Goal: Information Seeking & Learning: Learn about a topic

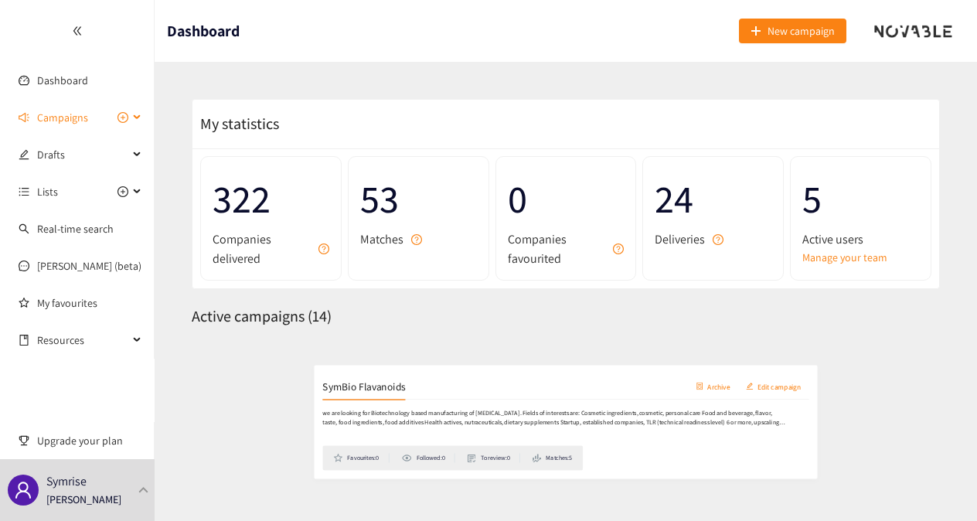
click at [137, 119] on div "Campaigns" at bounding box center [77, 117] width 155 height 31
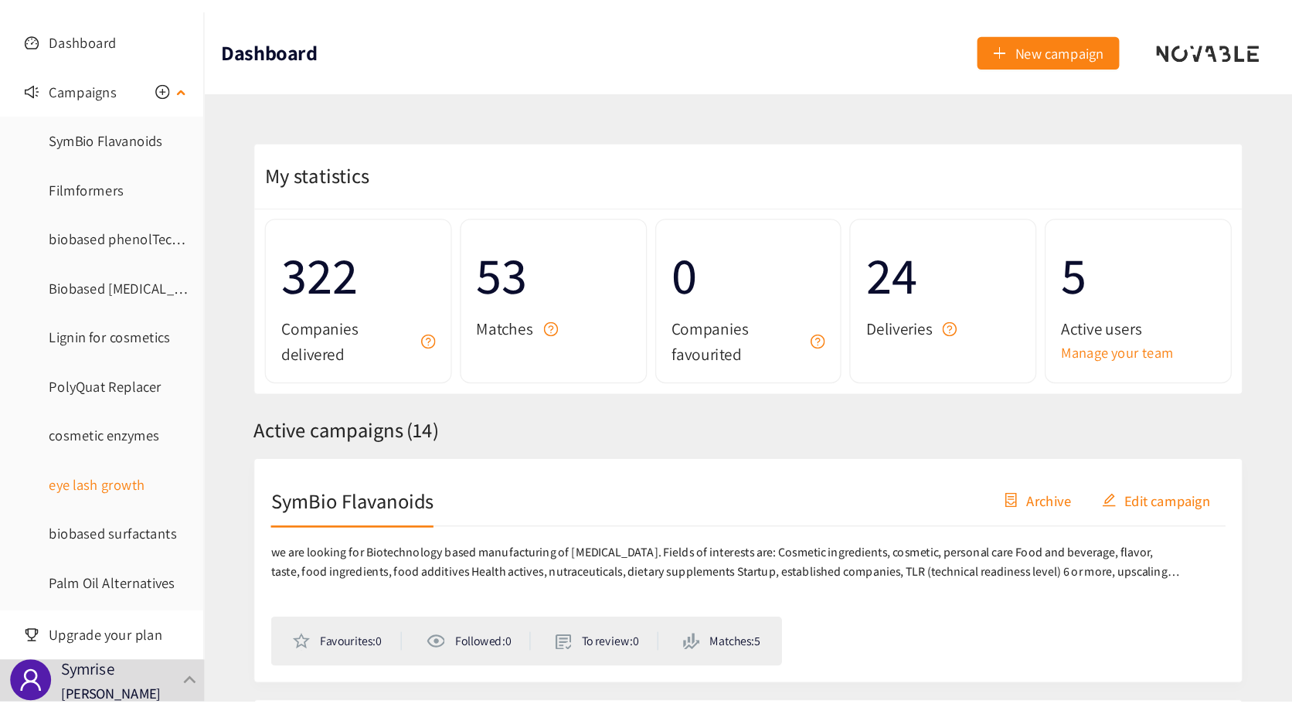
scroll to position [77, 0]
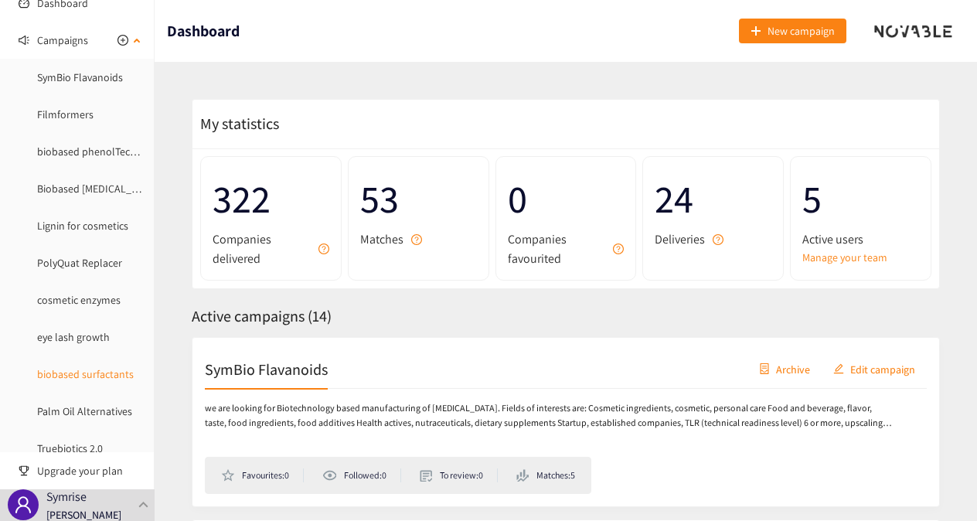
click at [93, 376] on link "biobased surfactants" at bounding box center [85, 374] width 97 height 14
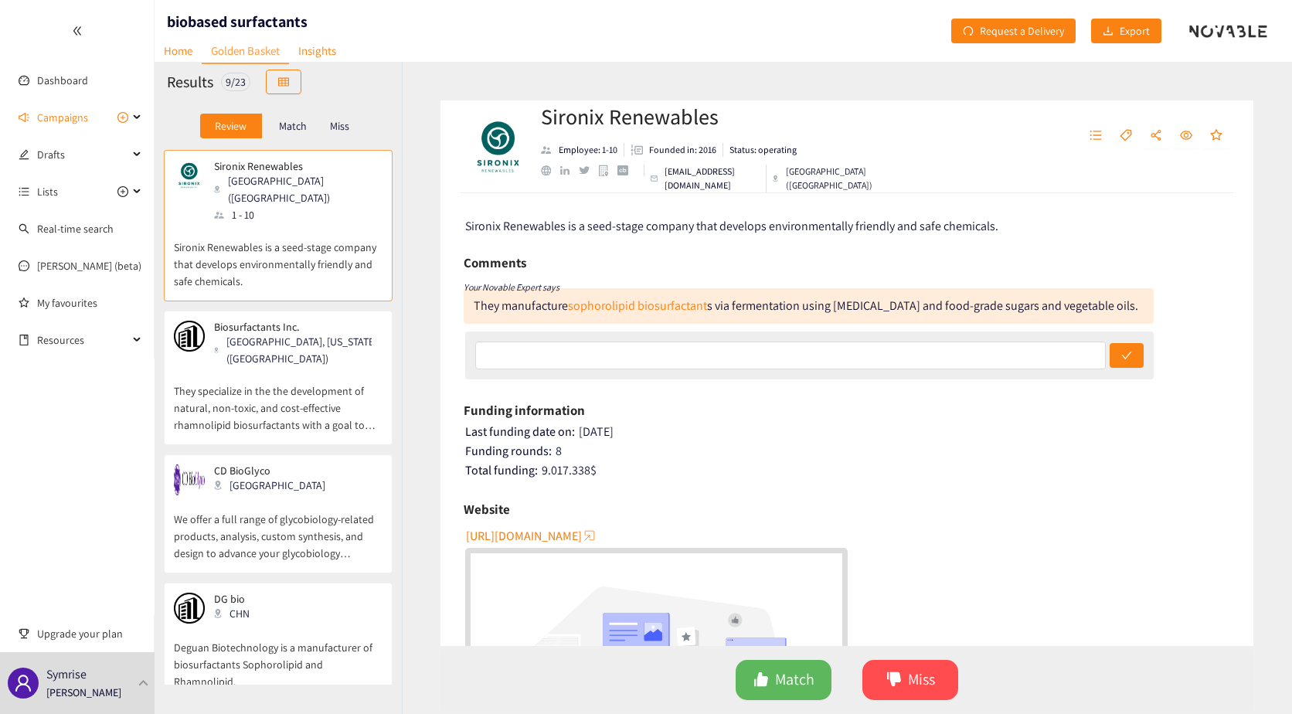
click at [509, 520] on img "website" at bounding box center [657, 692] width 372 height 279
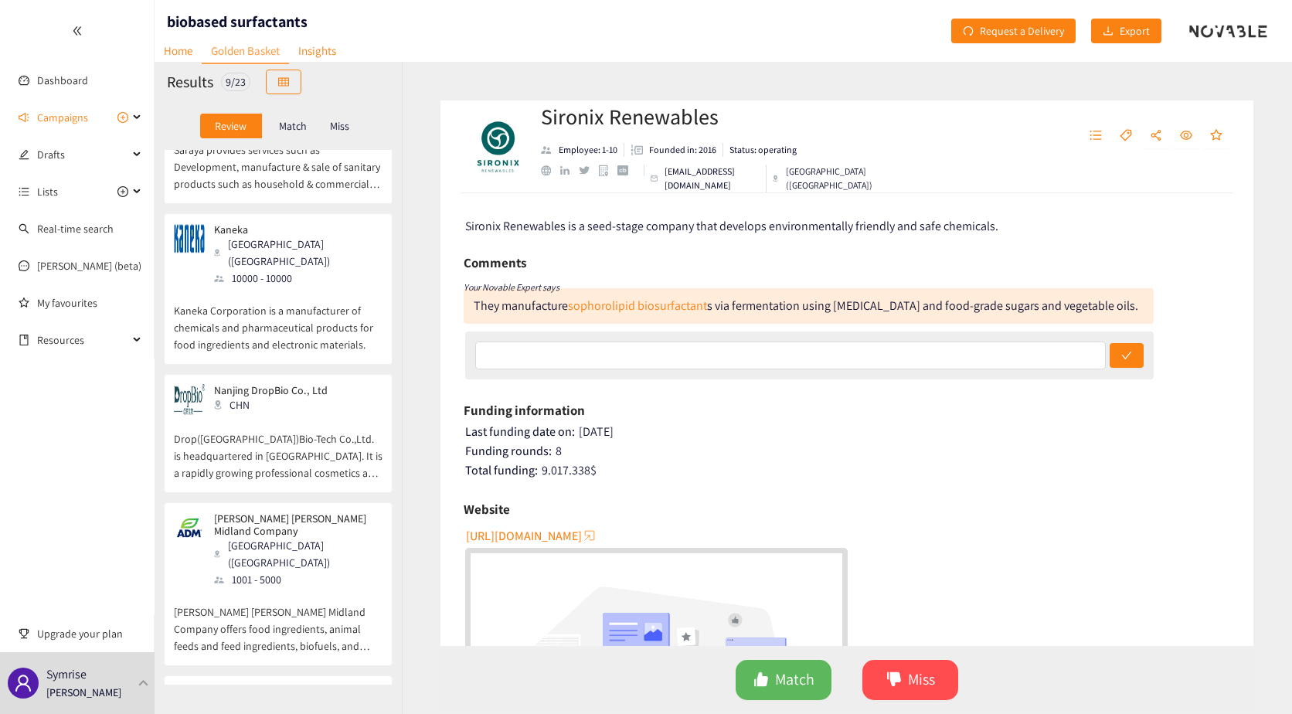
scroll to position [682, 0]
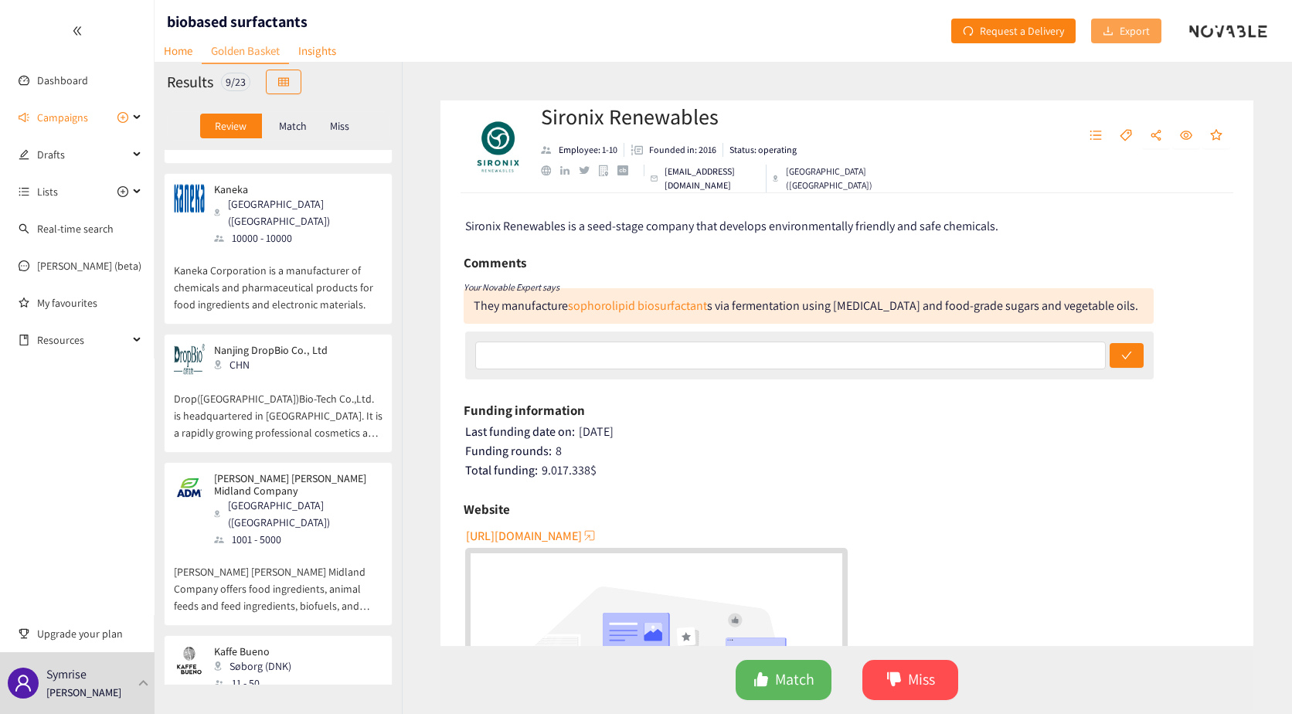
click at [976, 23] on button "Export" at bounding box center [1126, 31] width 70 height 25
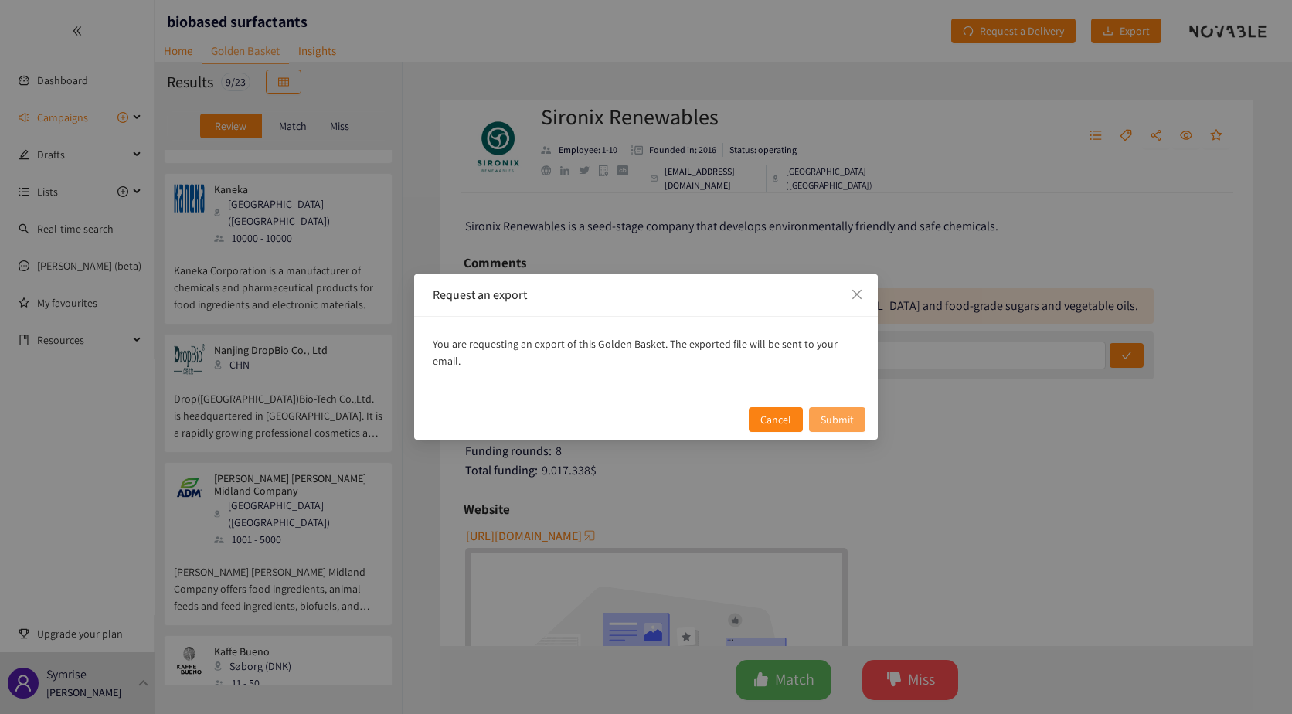
click at [837, 411] on span "Submit" at bounding box center [837, 419] width 33 height 17
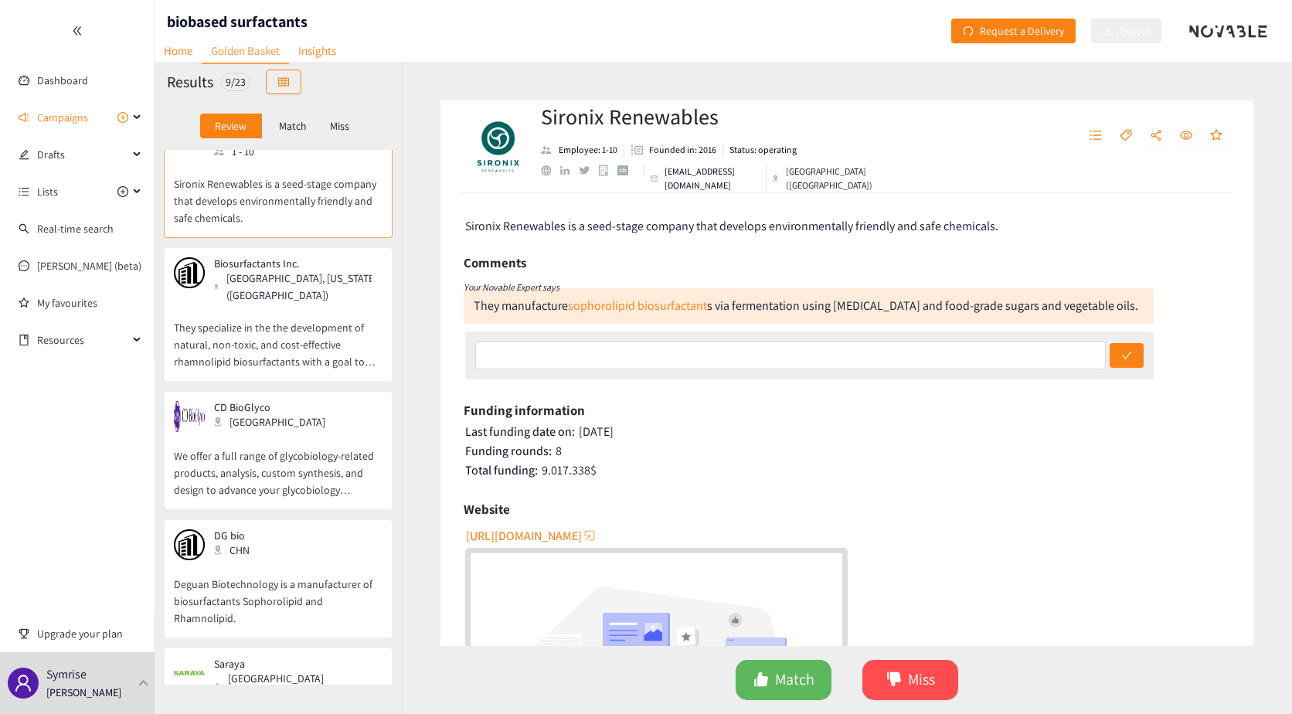
scroll to position [0, 0]
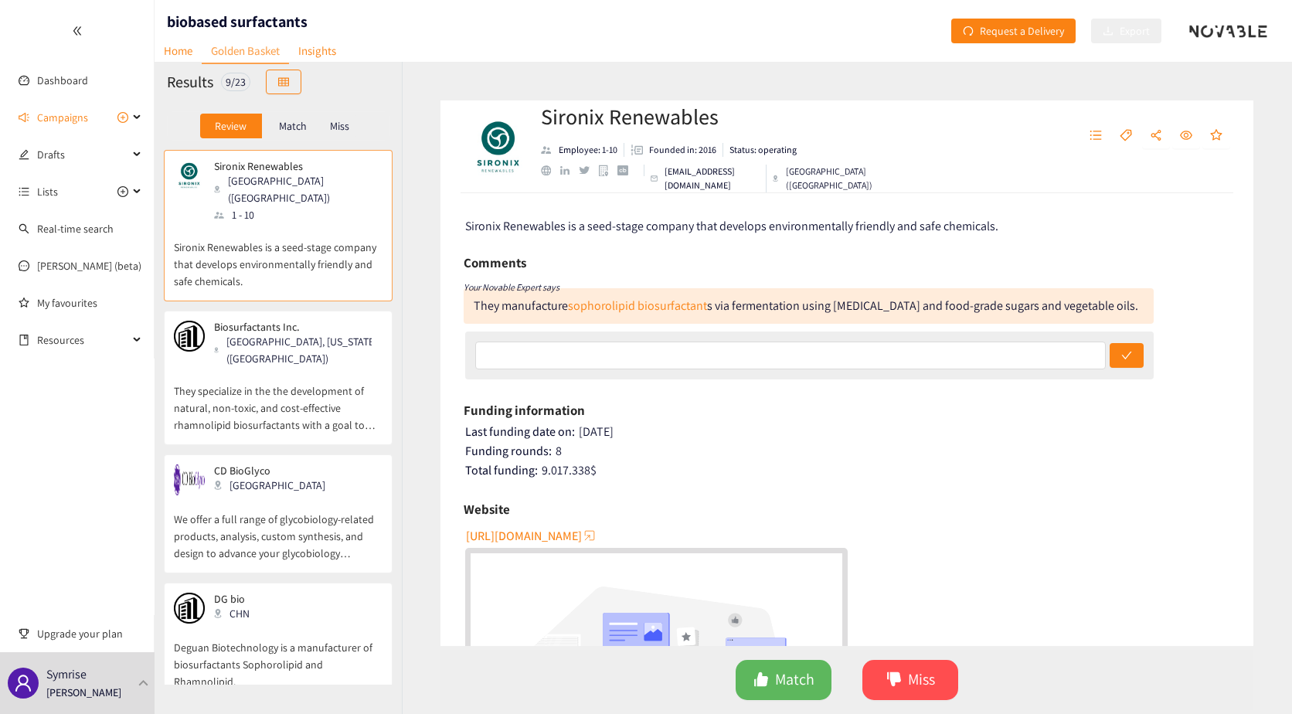
click at [259, 369] on p "They specialize in the the development of natural, non-toxic, and cost-effectiv…" at bounding box center [278, 400] width 209 height 66
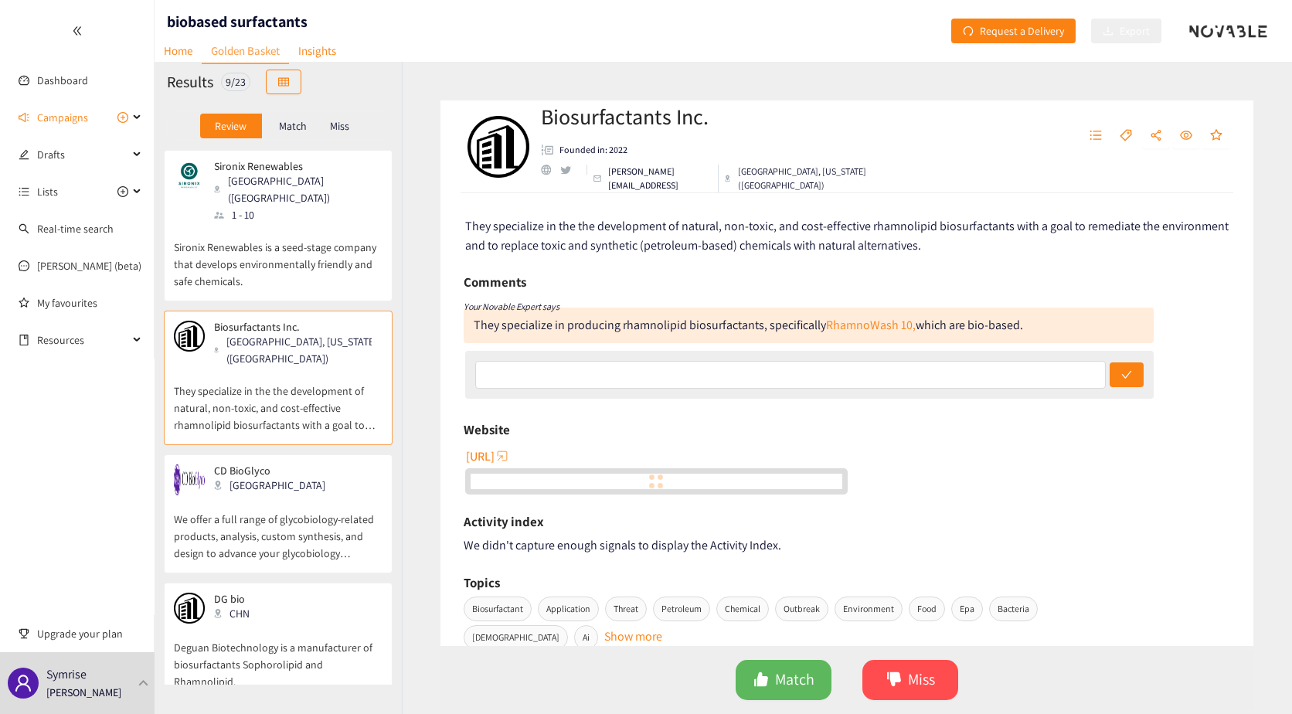
click at [262, 498] on p "We offer a full range of glycobiology-related products, analysis, custom synthe…" at bounding box center [278, 528] width 209 height 66
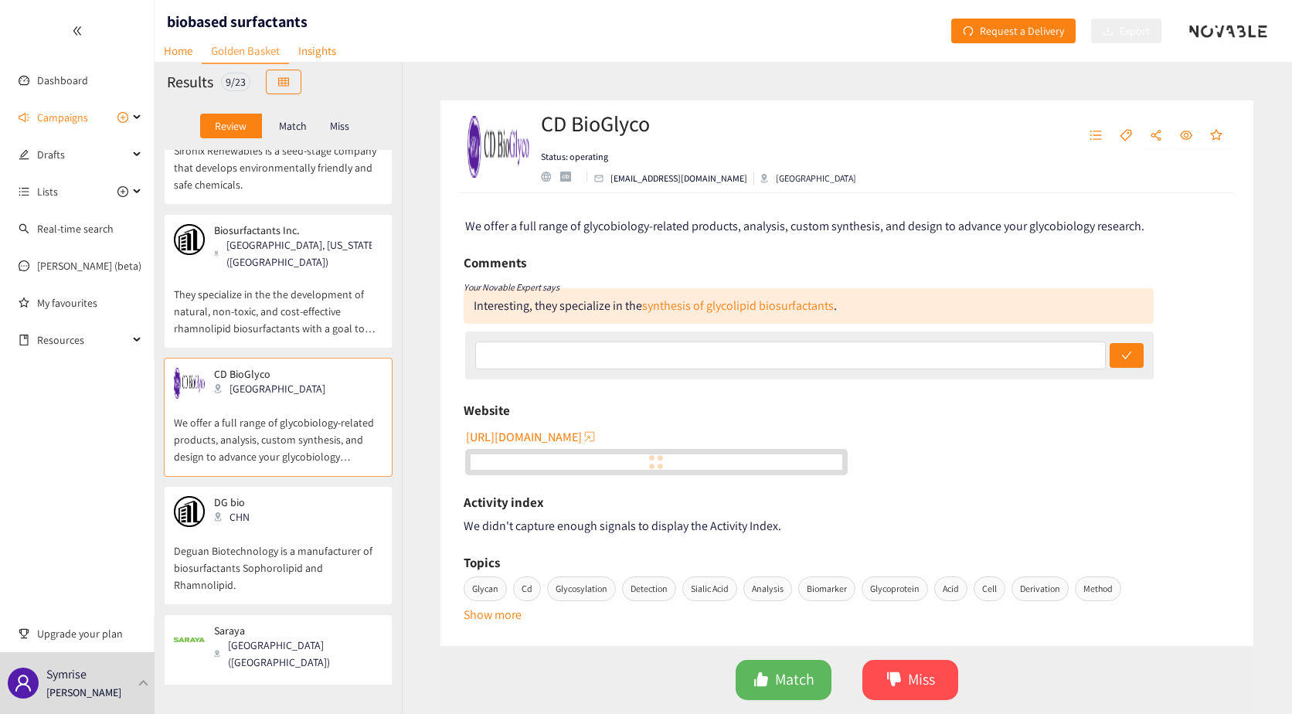
scroll to position [155, 0]
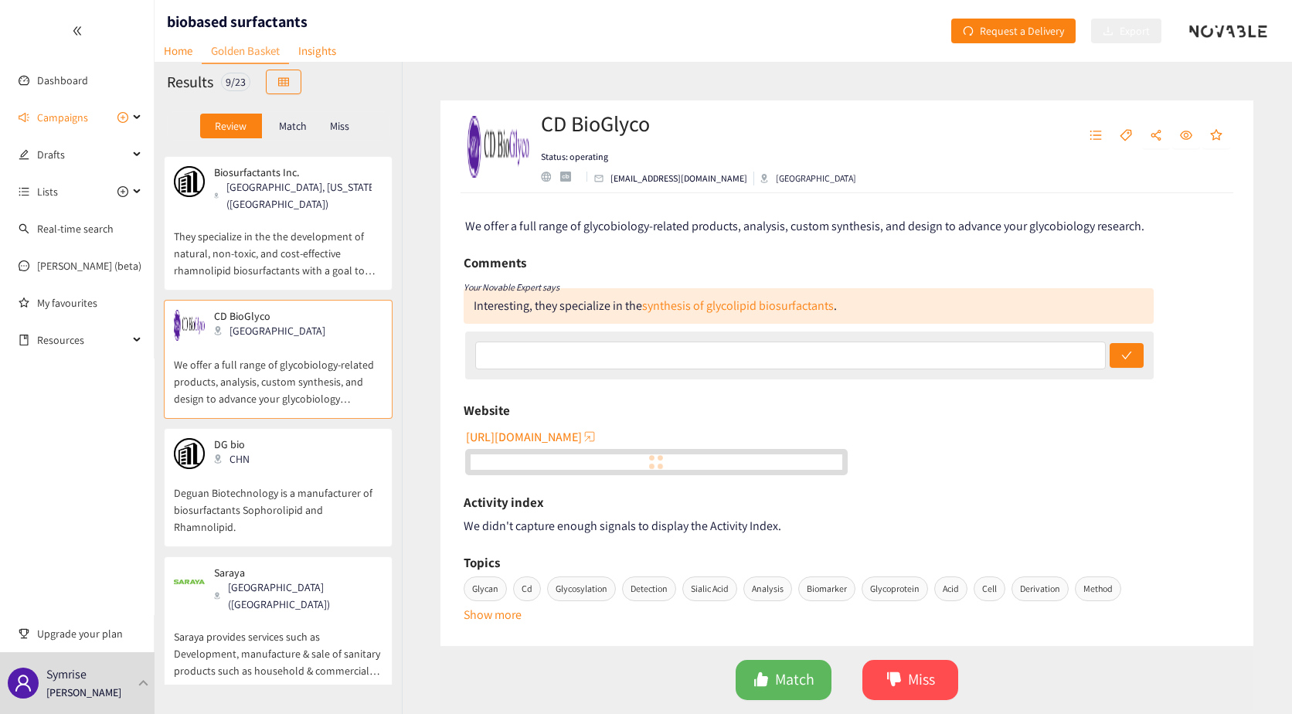
click at [260, 478] on p "Deguan Biotechnology is a manufacturer of biosurfactants Sophorolipid and Rhamn…" at bounding box center [278, 502] width 209 height 66
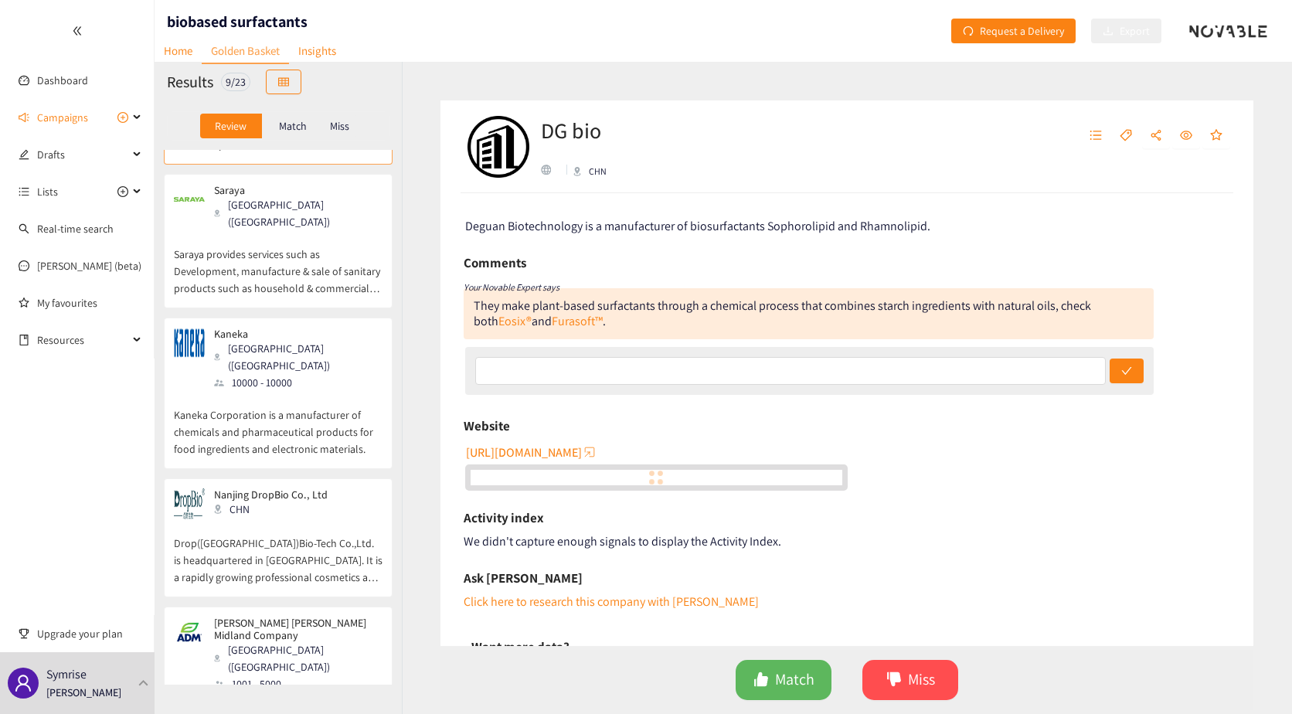
scroll to position [541, 0]
click at [260, 515] on p "Drop([GEOGRAPHIC_DATA])Bio-Tech Co.,Ltd. is headquartered in [GEOGRAPHIC_DATA].…" at bounding box center [278, 548] width 209 height 66
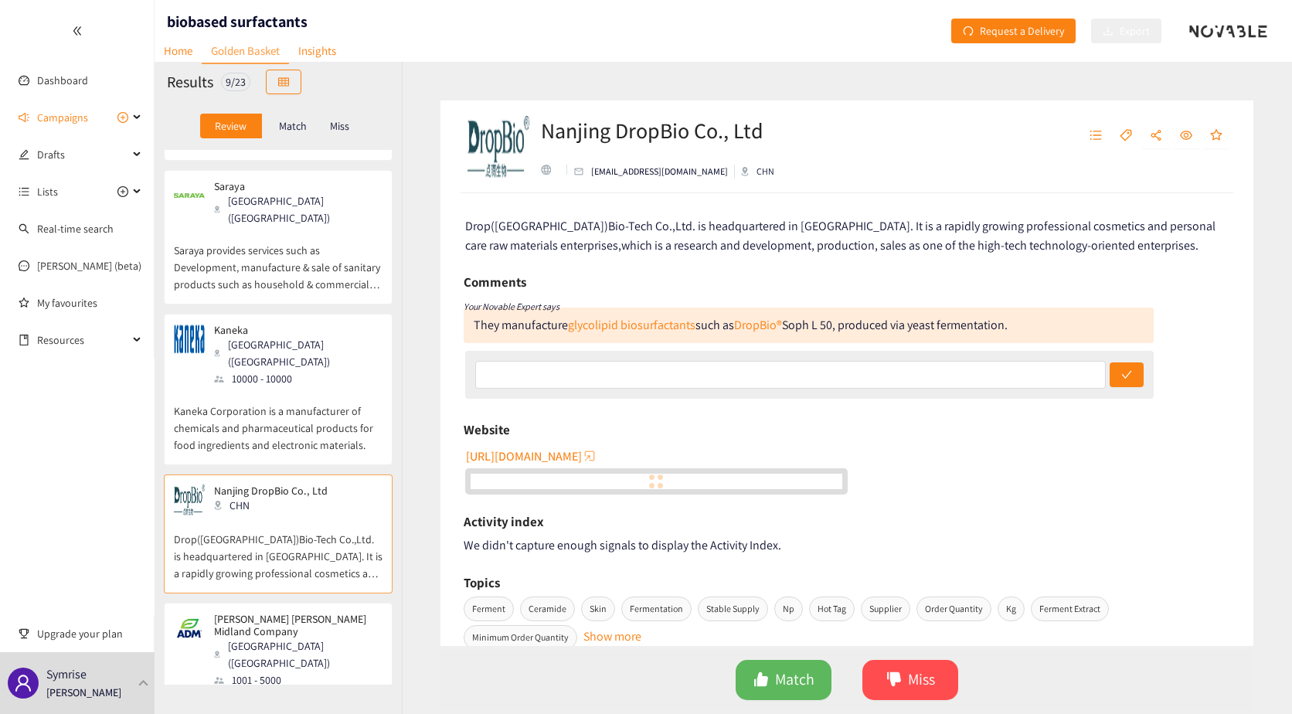
drag, startPoint x: 641, startPoint y: 457, endPoint x: 464, endPoint y: 455, distance: 176.2
click at [465, 455] on div "[URL][DOMAIN_NAME]" at bounding box center [848, 469] width 766 height 51
drag, startPoint x: 466, startPoint y: 459, endPoint x: 605, endPoint y: 460, distance: 139.1
click at [597, 460] on button "[URL][DOMAIN_NAME]" at bounding box center [531, 456] width 131 height 25
